Goal: Information Seeking & Learning: Learn about a topic

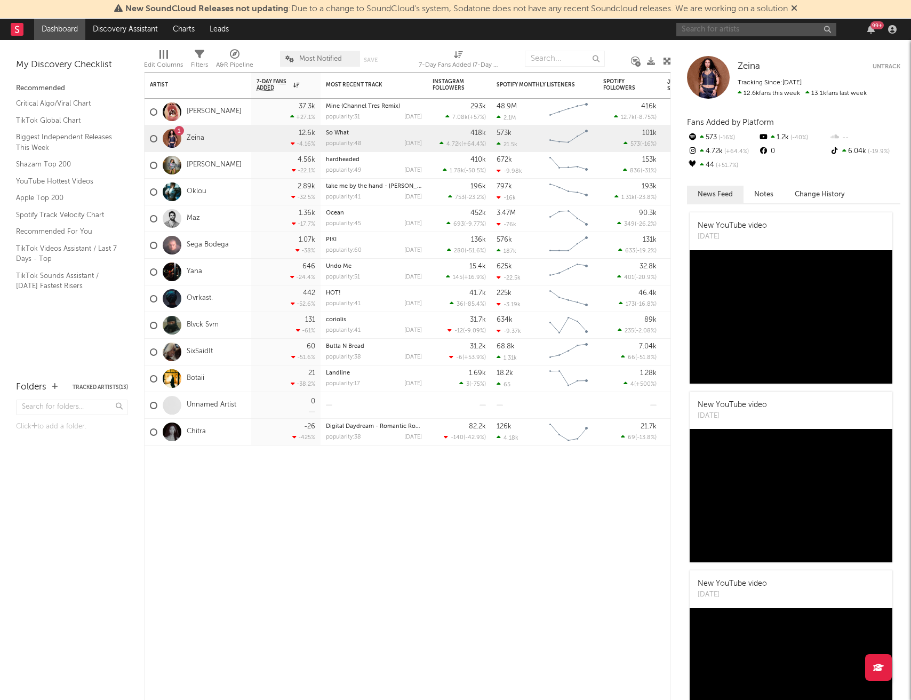
click at [716, 26] on input "text" at bounding box center [757, 29] width 160 height 13
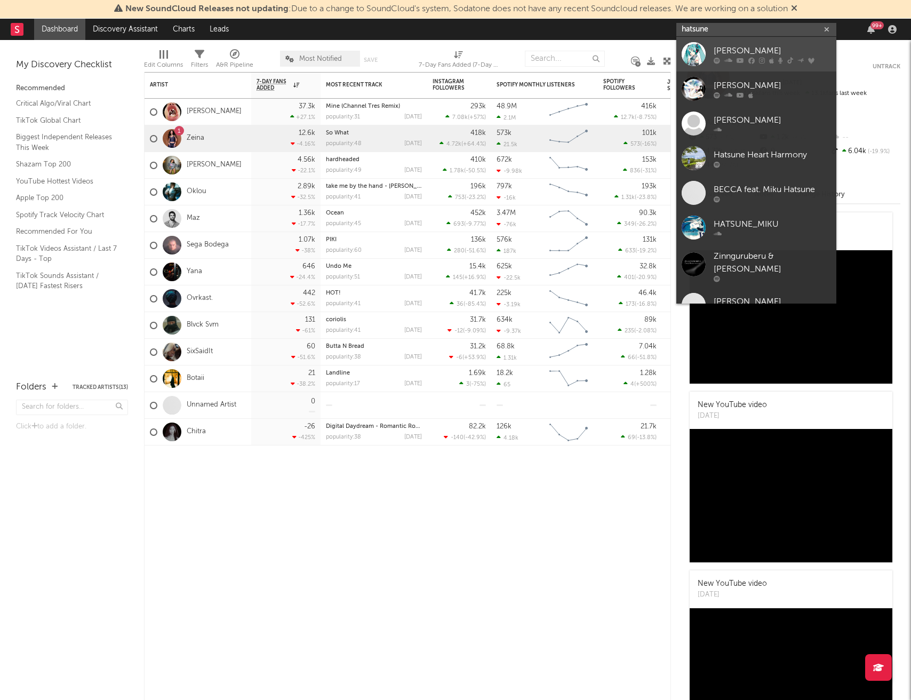
type input "hatsune"
click at [688, 54] on div at bounding box center [694, 54] width 24 height 24
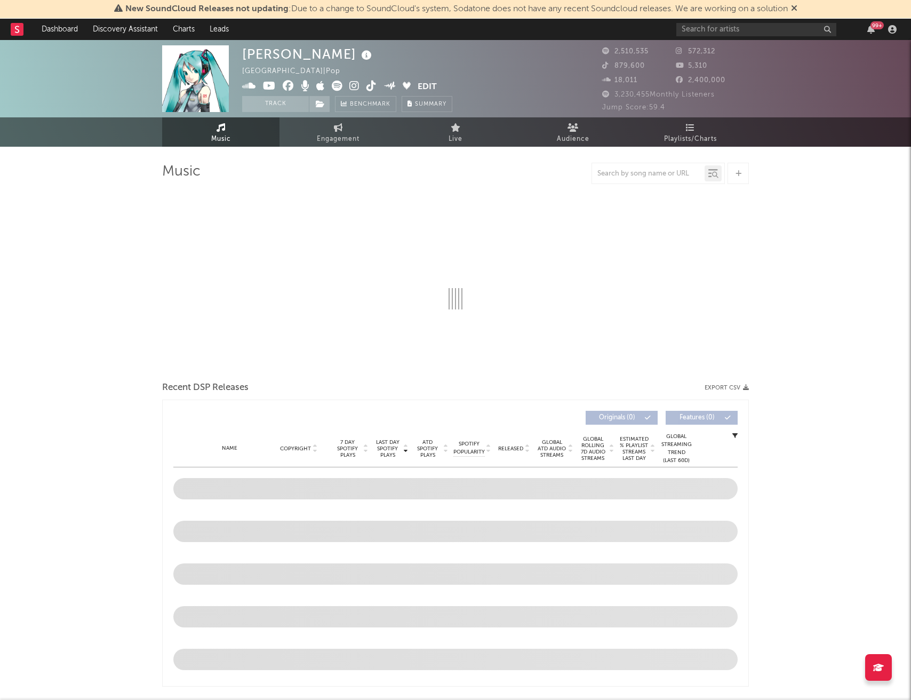
select select "6m"
